Goal: Information Seeking & Learning: Learn about a topic

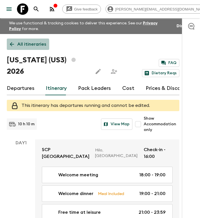
click at [12, 45] on icon at bounding box center [12, 44] width 6 height 6
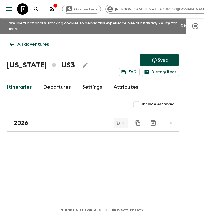
click at [122, 86] on link "Attributes" at bounding box center [126, 87] width 25 height 14
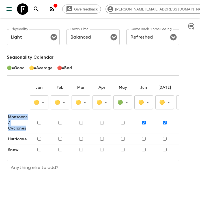
drag, startPoint x: 8, startPoint y: 117, endPoint x: 28, endPoint y: 121, distance: 20.3
click at [28, 121] on tr "Monsoons / Cyclones" at bounding box center [143, 123] width 273 height 22
copy p "Monsoons / Cyclones"
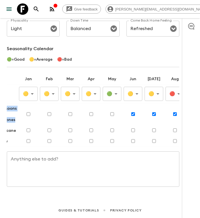
scroll to position [37, 0]
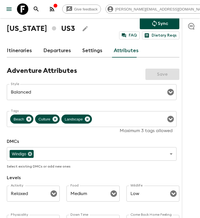
click at [15, 52] on link "Itineraries" at bounding box center [19, 51] width 25 height 14
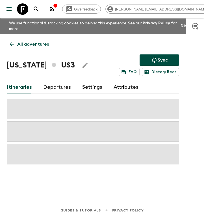
click at [60, 87] on link "Departures" at bounding box center [57, 87] width 28 height 14
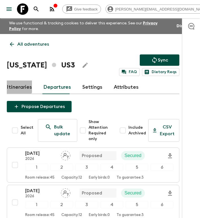
click at [13, 83] on link "Itineraries" at bounding box center [19, 87] width 25 height 14
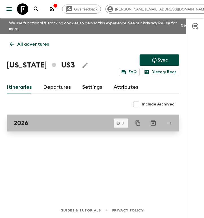
click at [33, 122] on div "2026" at bounding box center [88, 122] width 148 height 7
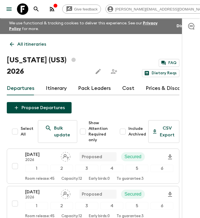
click at [55, 81] on link "Itinerary" at bounding box center [56, 88] width 21 height 14
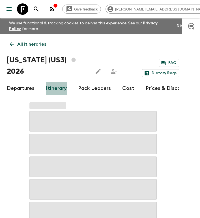
click at [55, 81] on link "Itinerary" at bounding box center [56, 88] width 21 height 14
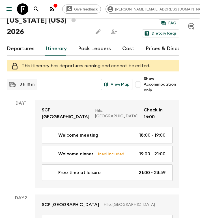
scroll to position [39, 0]
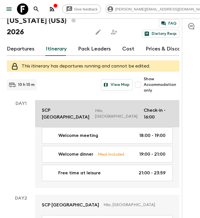
click at [62, 107] on p "SCP [GEOGRAPHIC_DATA]" at bounding box center [66, 114] width 49 height 14
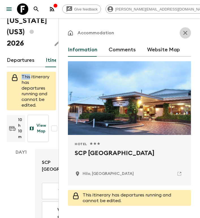
click at [182, 31] on icon "button" at bounding box center [185, 32] width 7 height 7
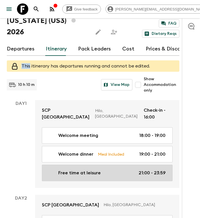
click at [60, 169] on p "Free time at leisure" at bounding box center [79, 172] width 42 height 7
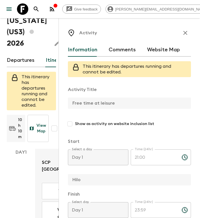
click at [183, 33] on icon "button" at bounding box center [185, 33] width 4 height 4
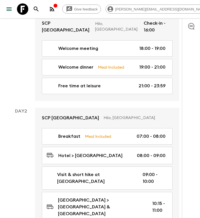
scroll to position [127, 0]
